Goal: Browse casually

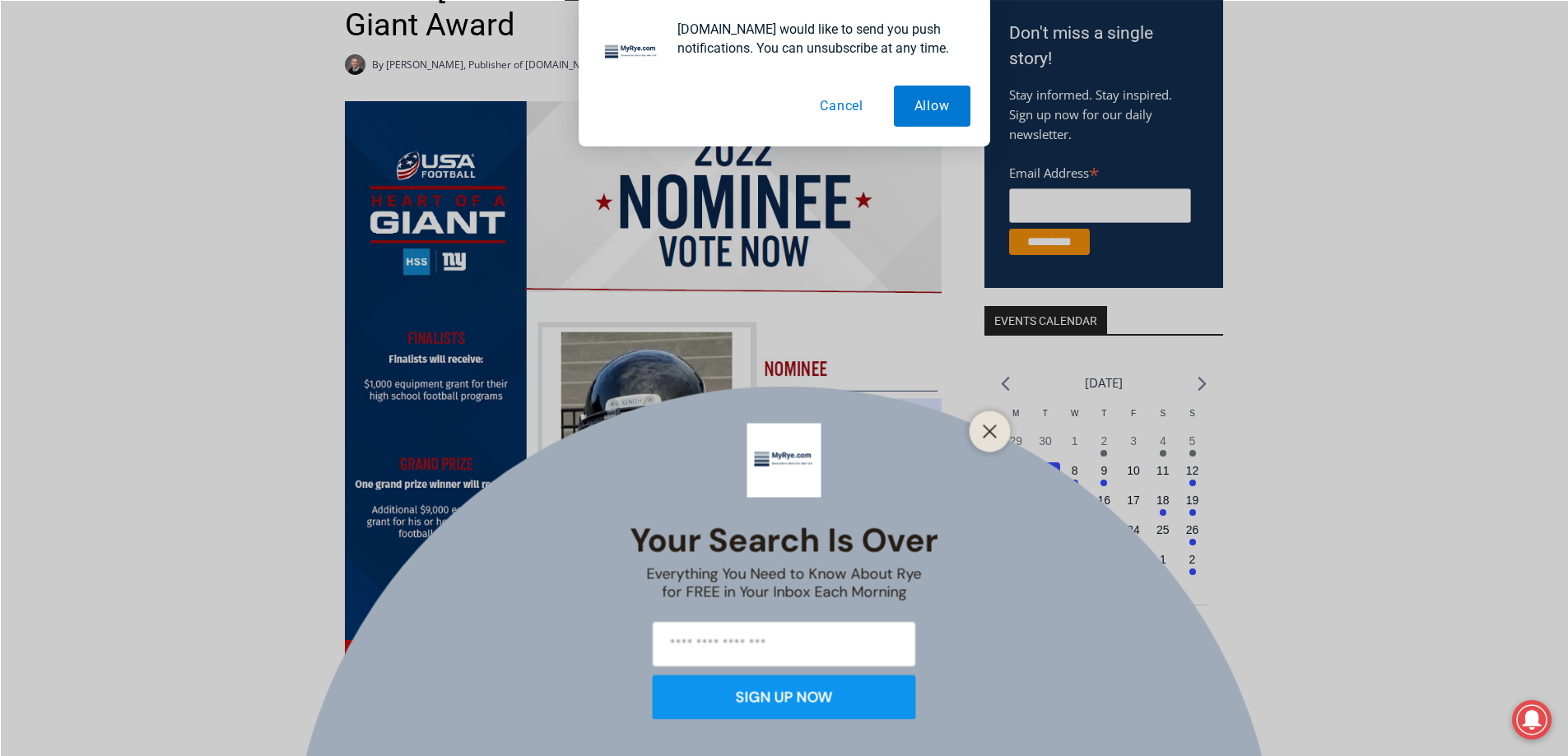
click at [849, 95] on button "Cancel" at bounding box center [841, 106] width 85 height 41
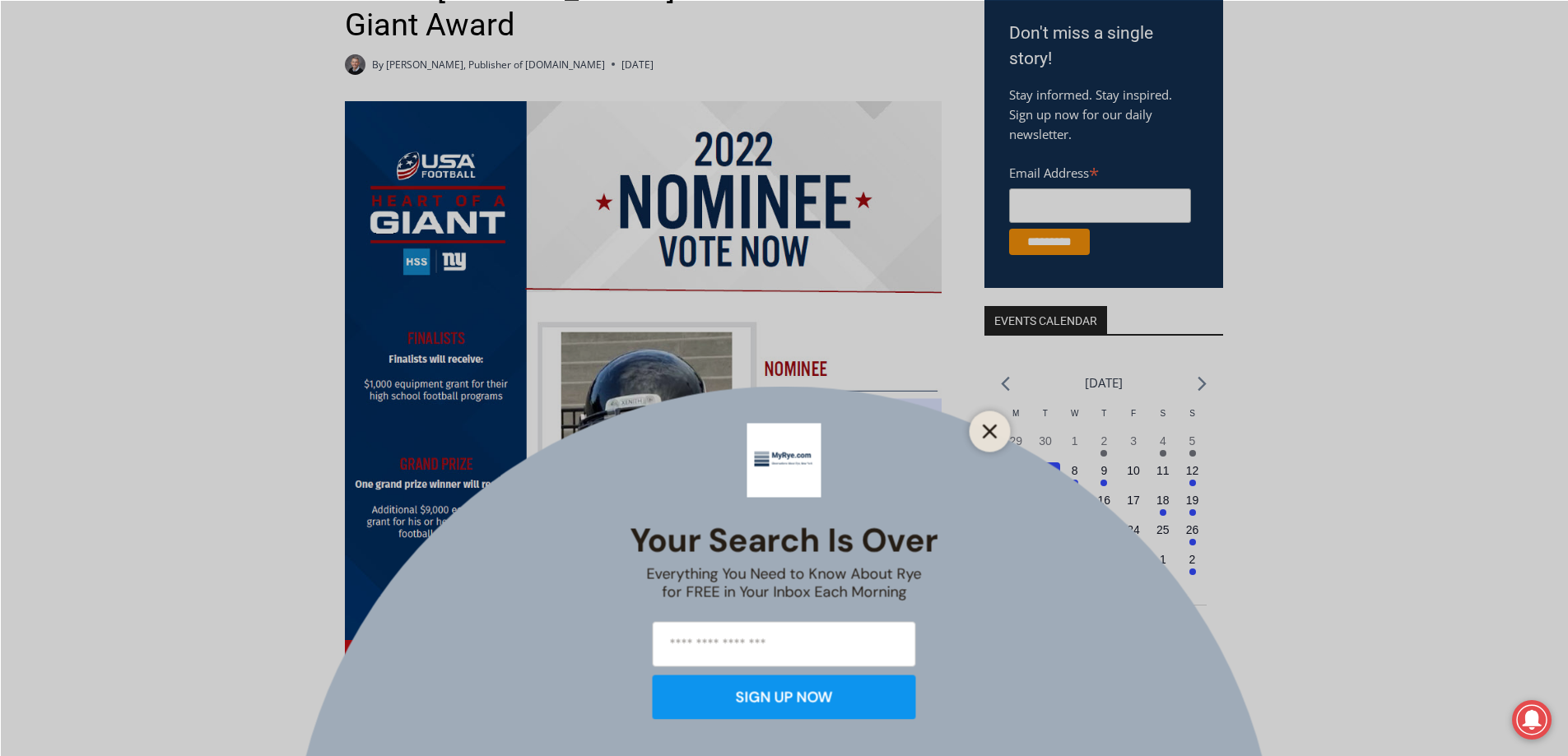
click at [990, 424] on icon "Close" at bounding box center [990, 431] width 14 height 14
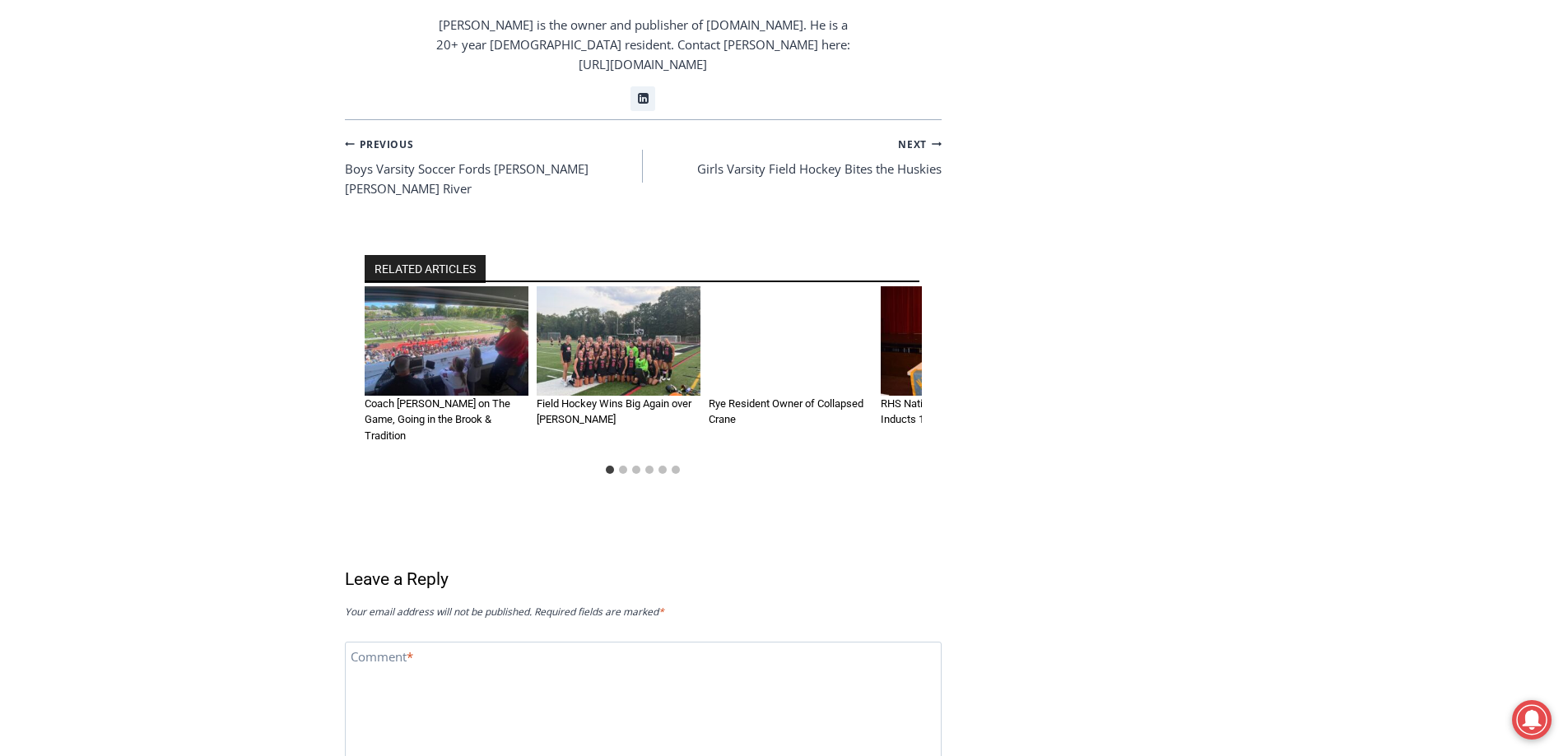
scroll to position [3126, 0]
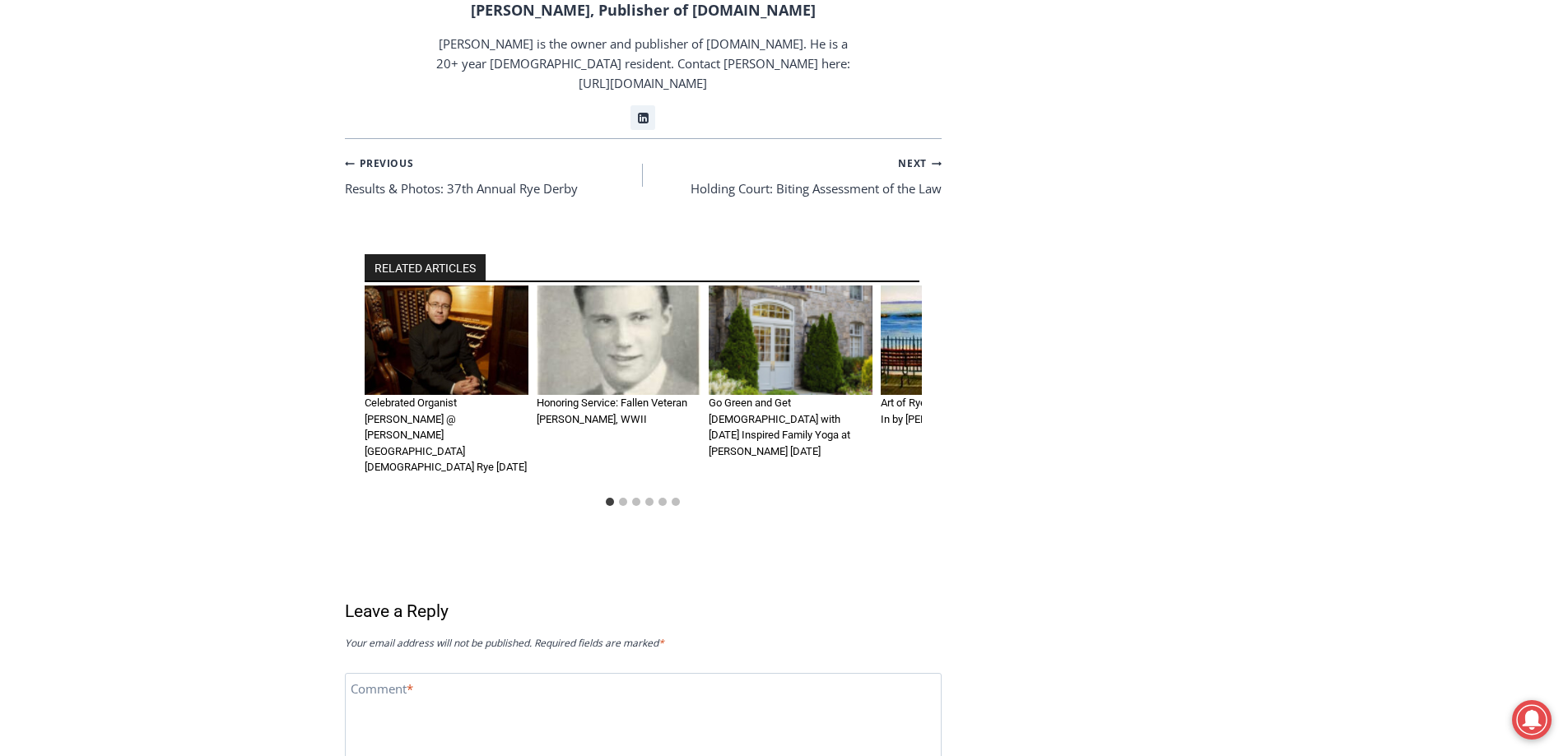
scroll to position [3620, 0]
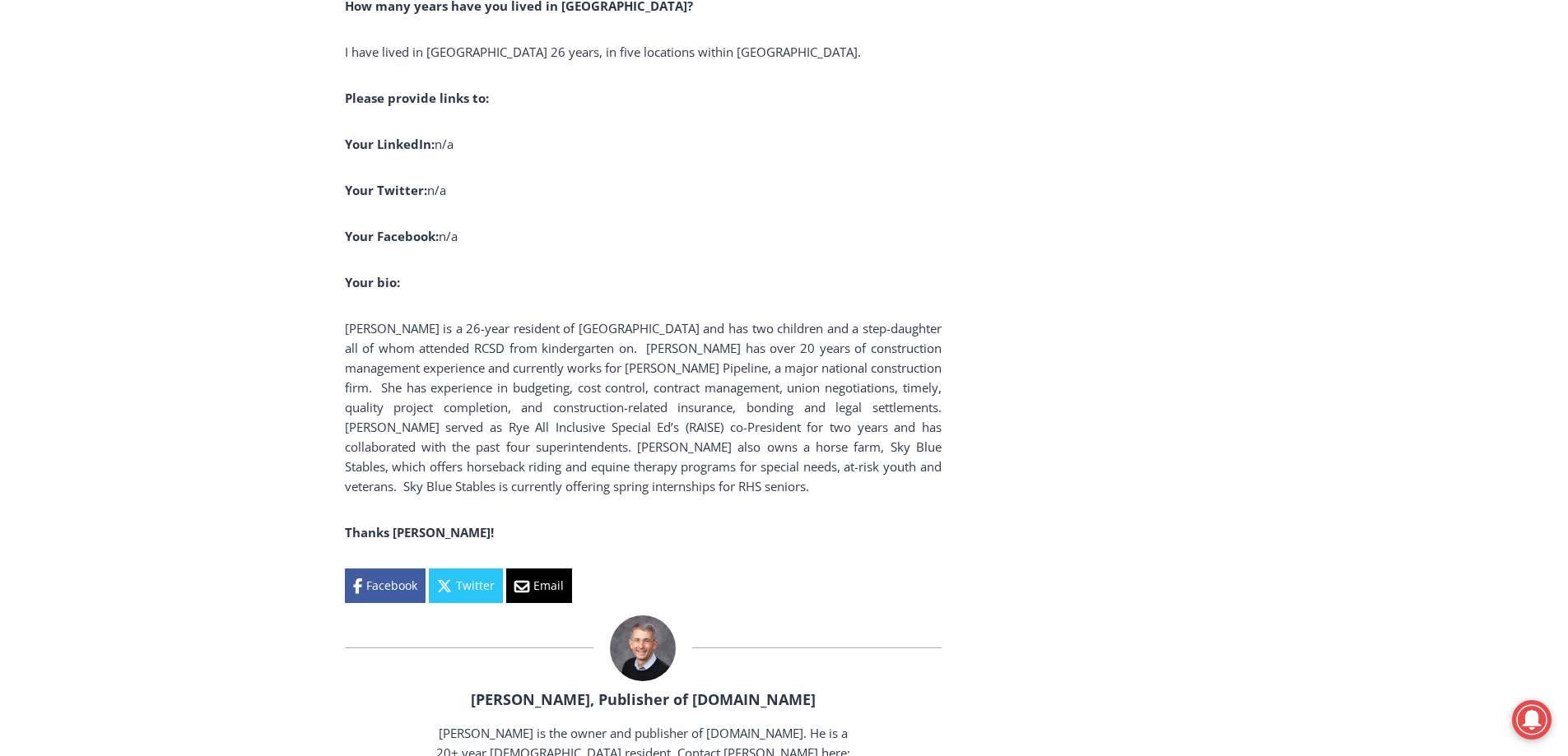
scroll to position [3455, 0]
